Goal: Information Seeking & Learning: Learn about a topic

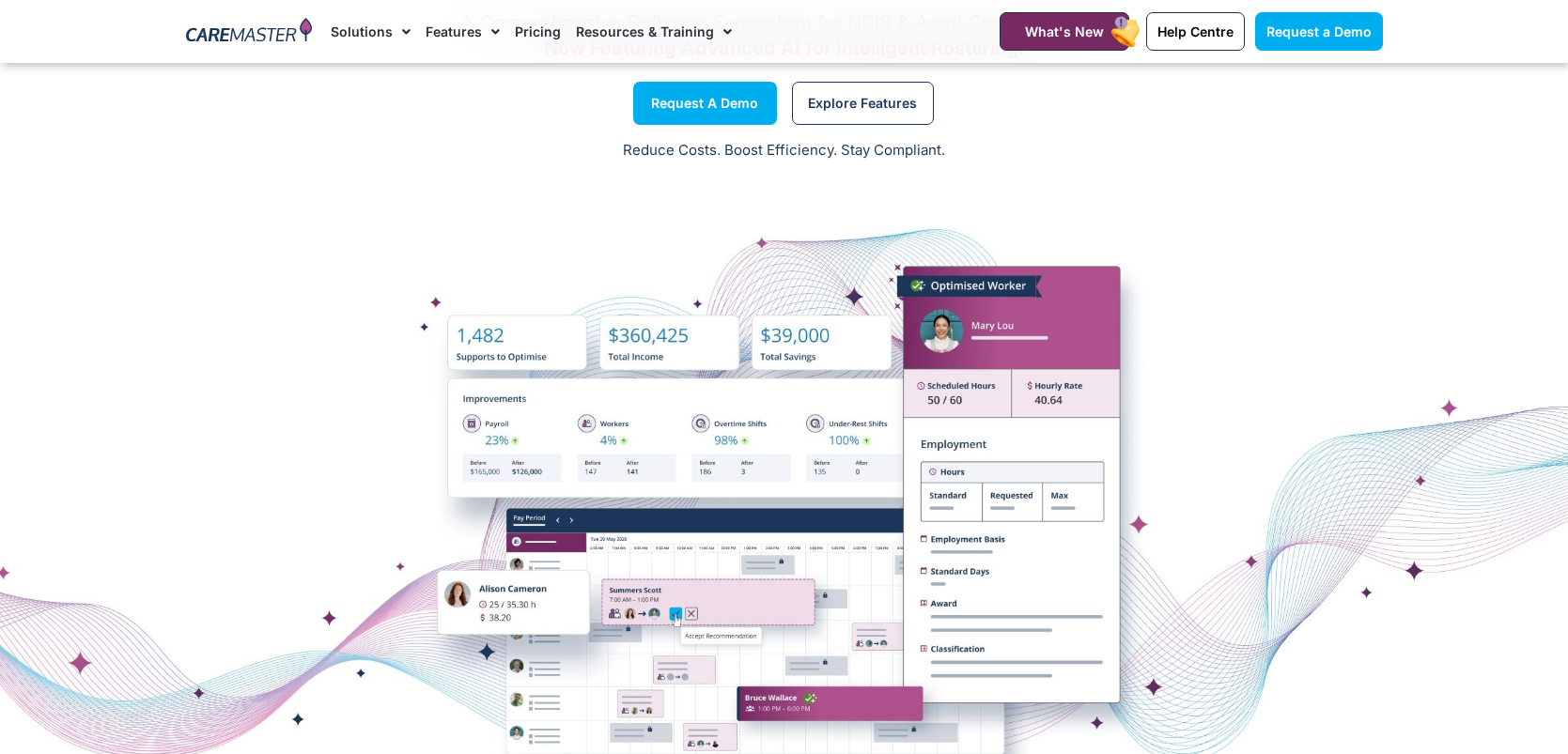
scroll to position [174, 0]
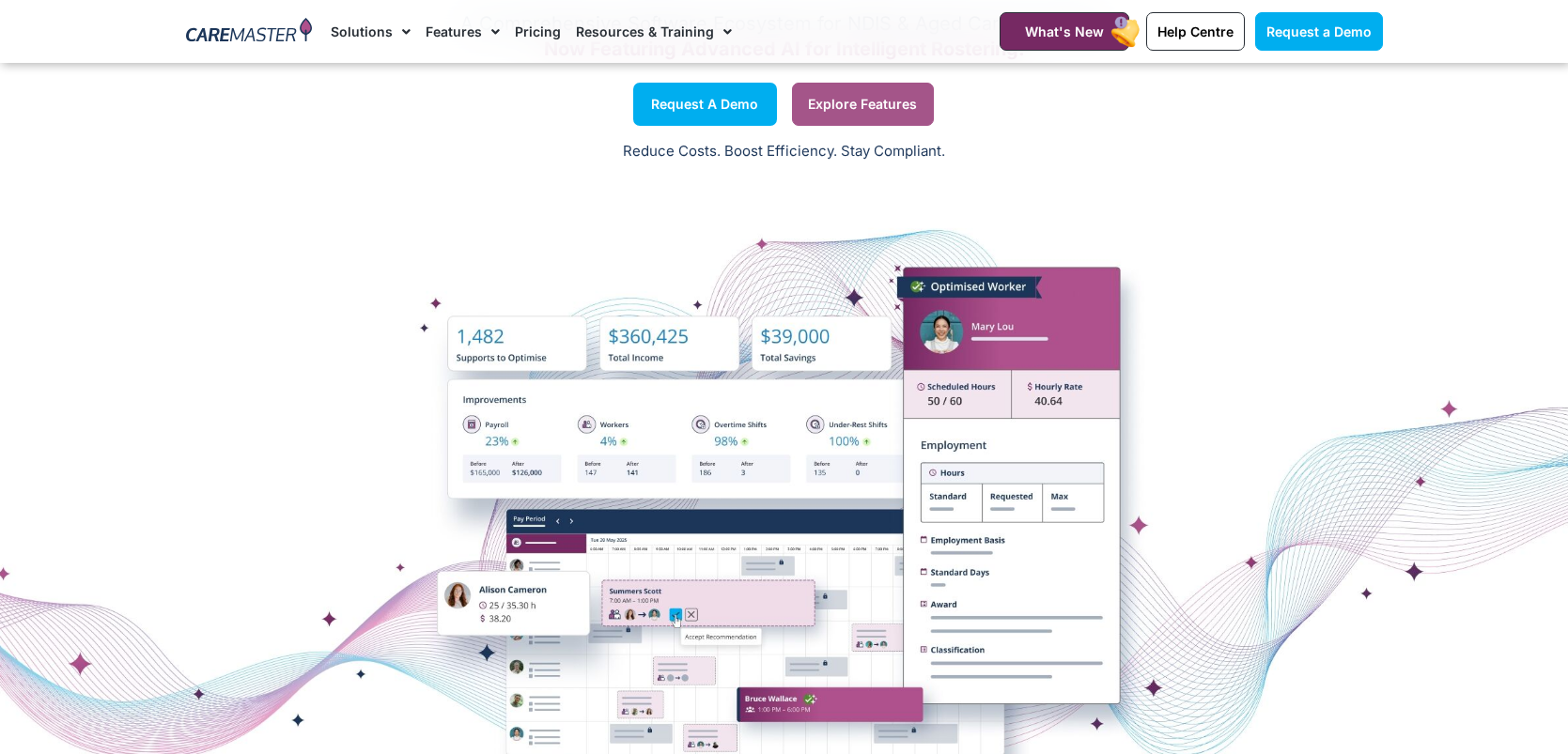
click at [845, 123] on link "Explore Features" at bounding box center [862, 104] width 142 height 43
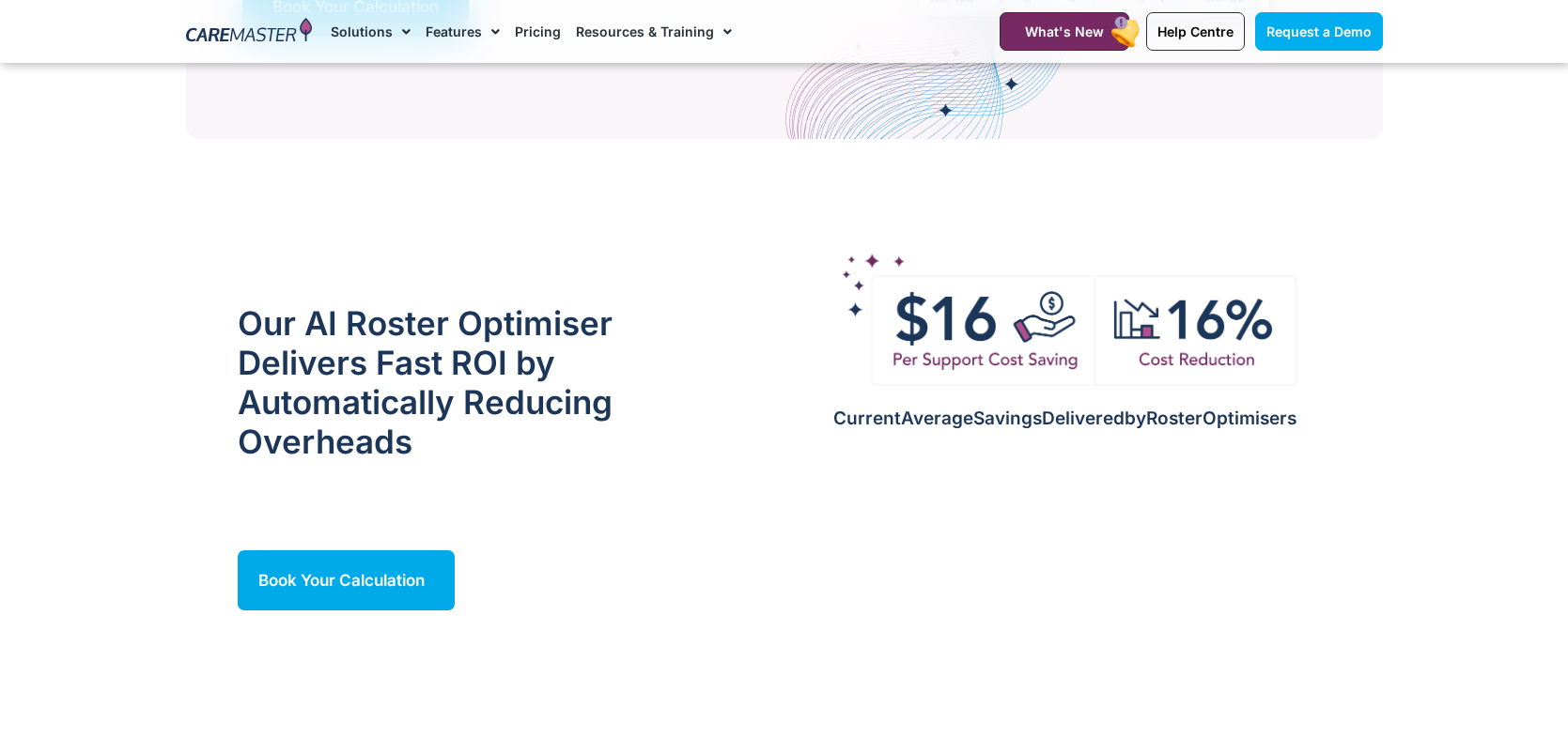
scroll to position [1557, 0]
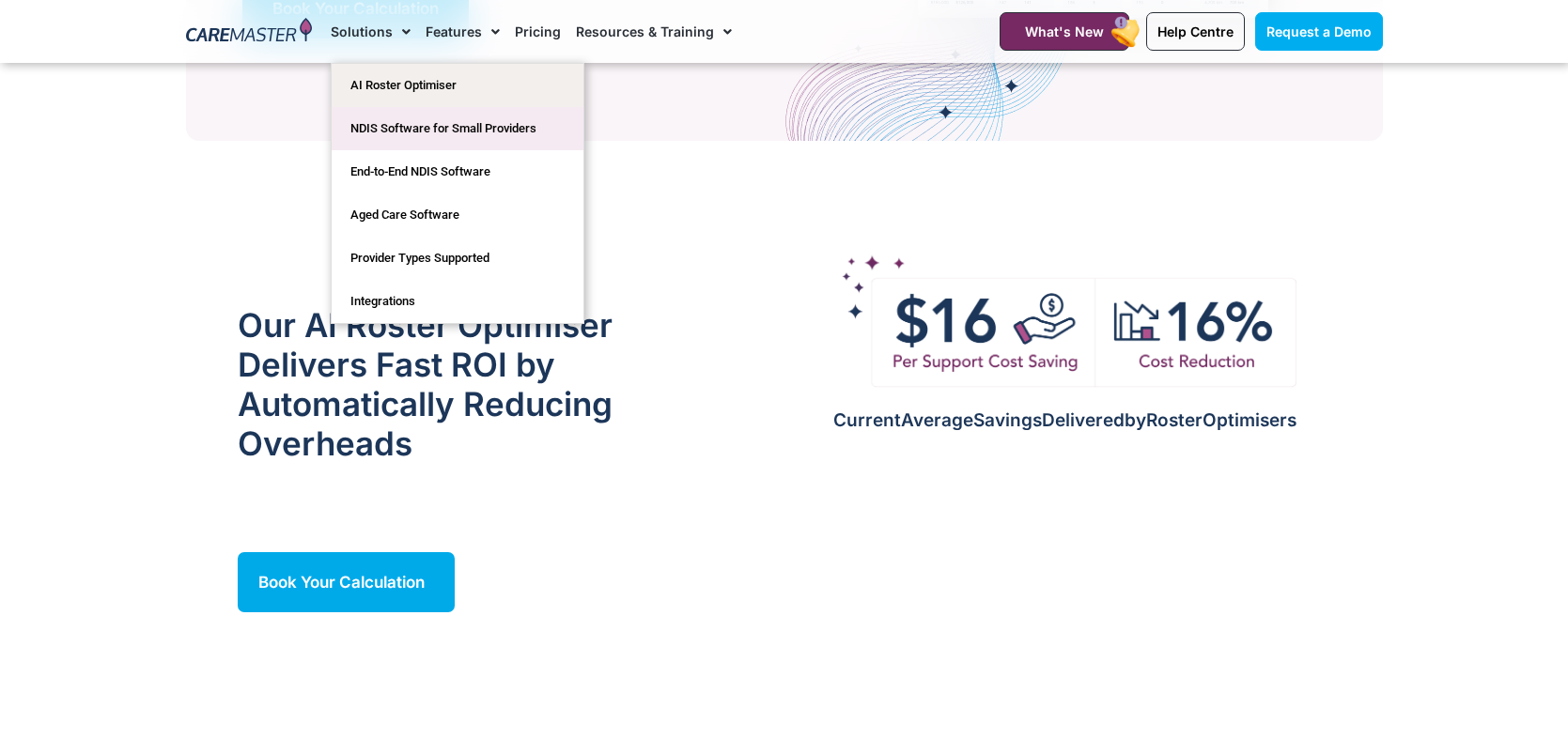
click at [465, 135] on link "NDIS Software for Small Providers" at bounding box center [457, 128] width 252 height 43
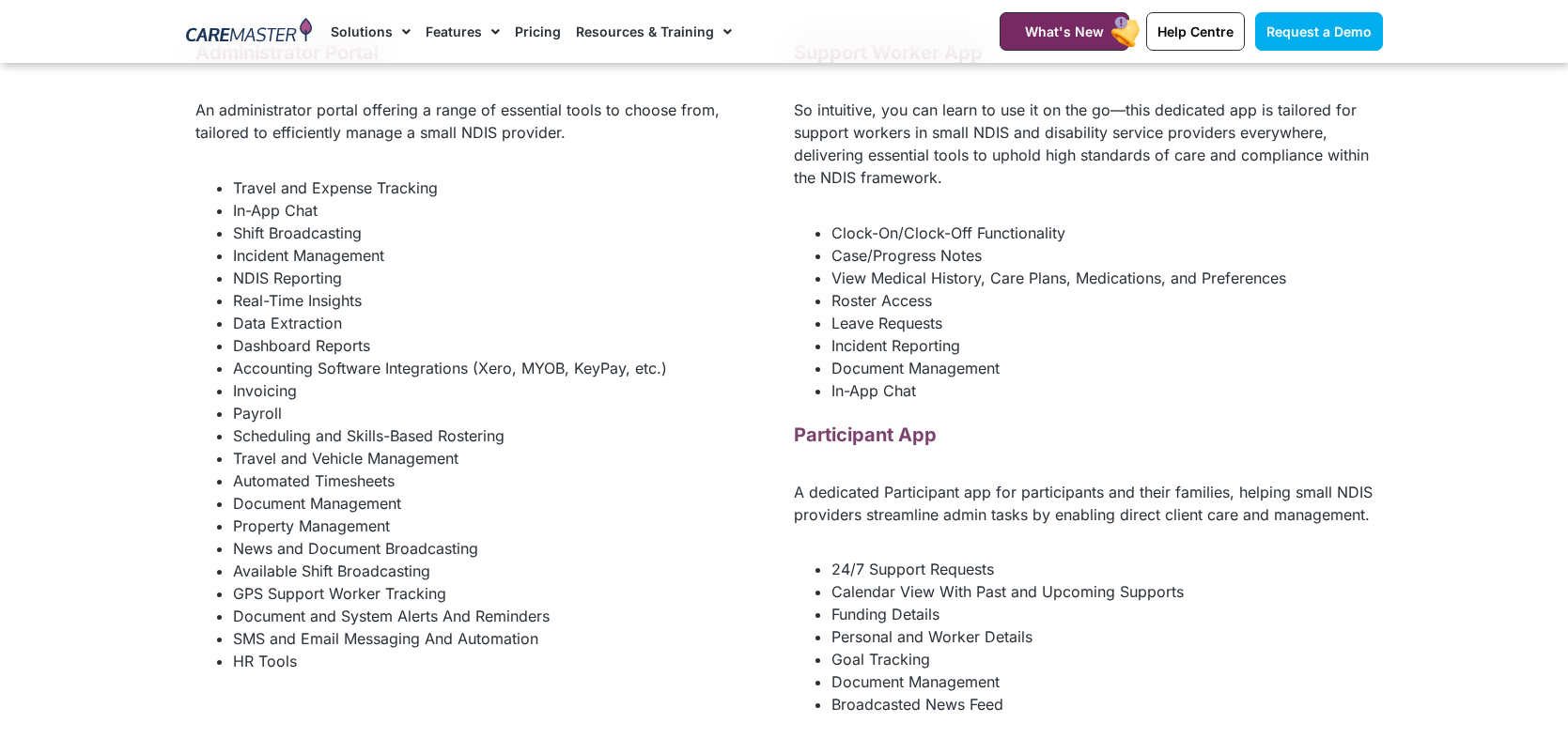
scroll to position [2599, 0]
